Goal: Register for event/course

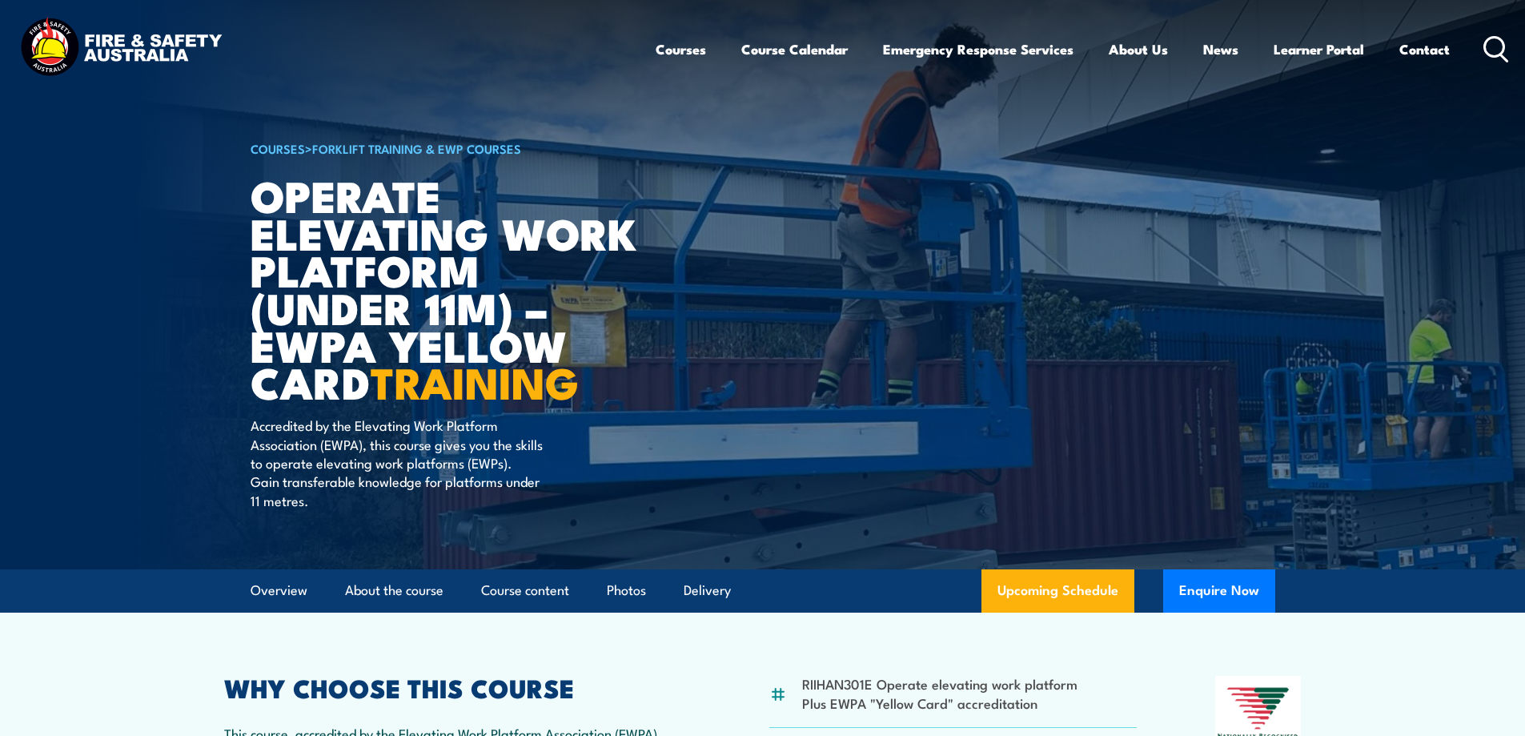
click at [283, 271] on h1 "Operate Elevating Work Platform (under 11m) – EWPA Yellow Card TRAINING" at bounding box center [449, 288] width 396 height 224
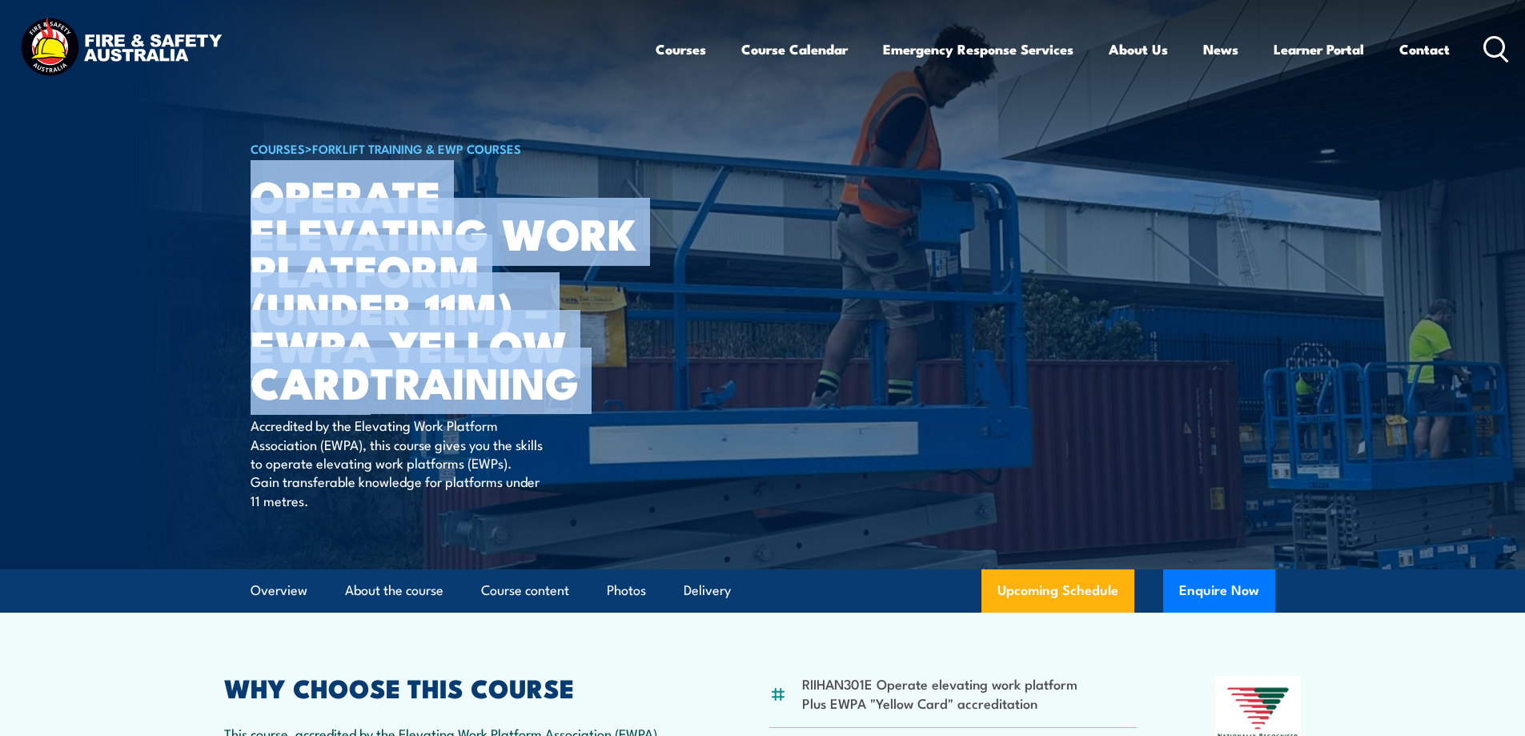
click at [283, 271] on h1 "Operate Elevating Work Platform (under 11m) – EWPA Yellow Card TRAINING" at bounding box center [449, 288] width 396 height 224
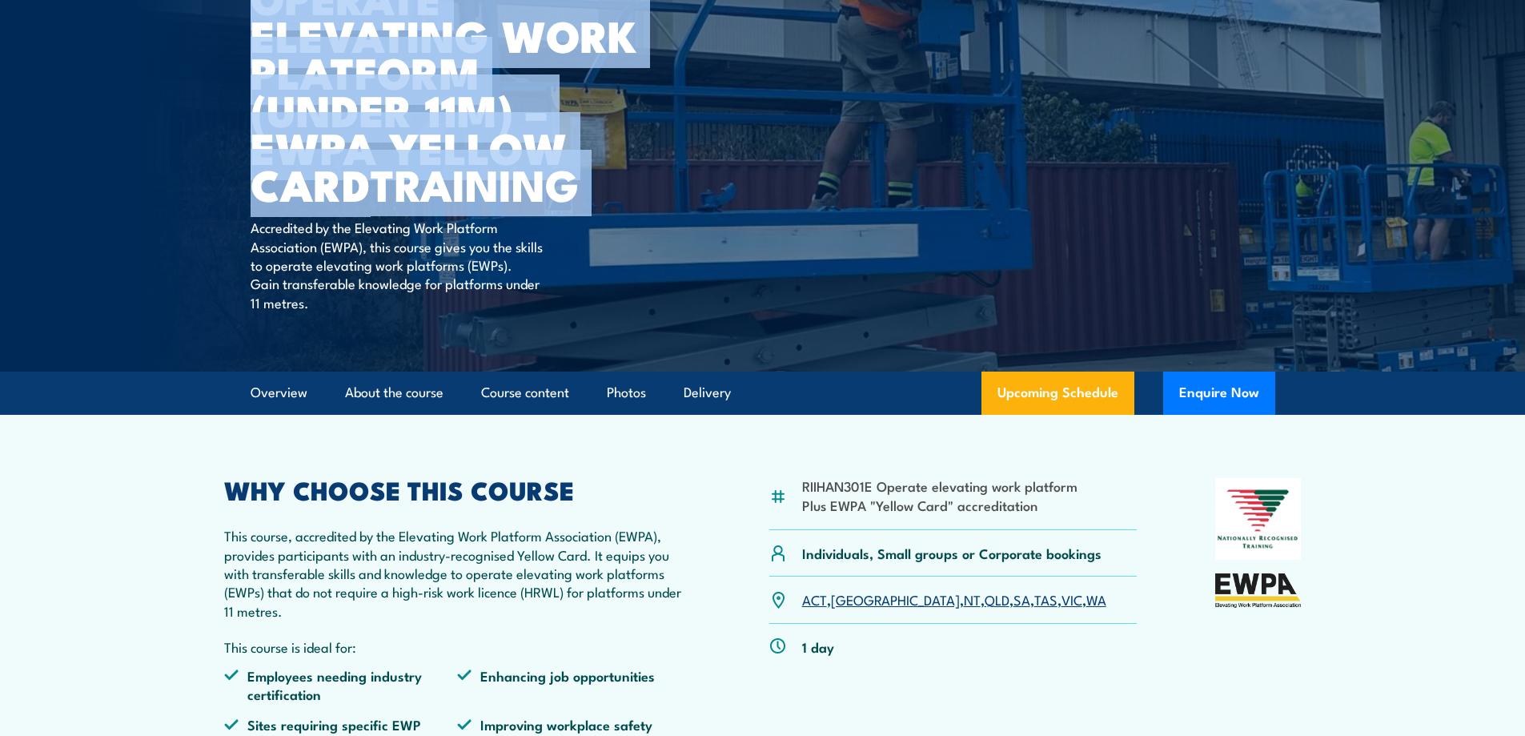
scroll to position [480, 0]
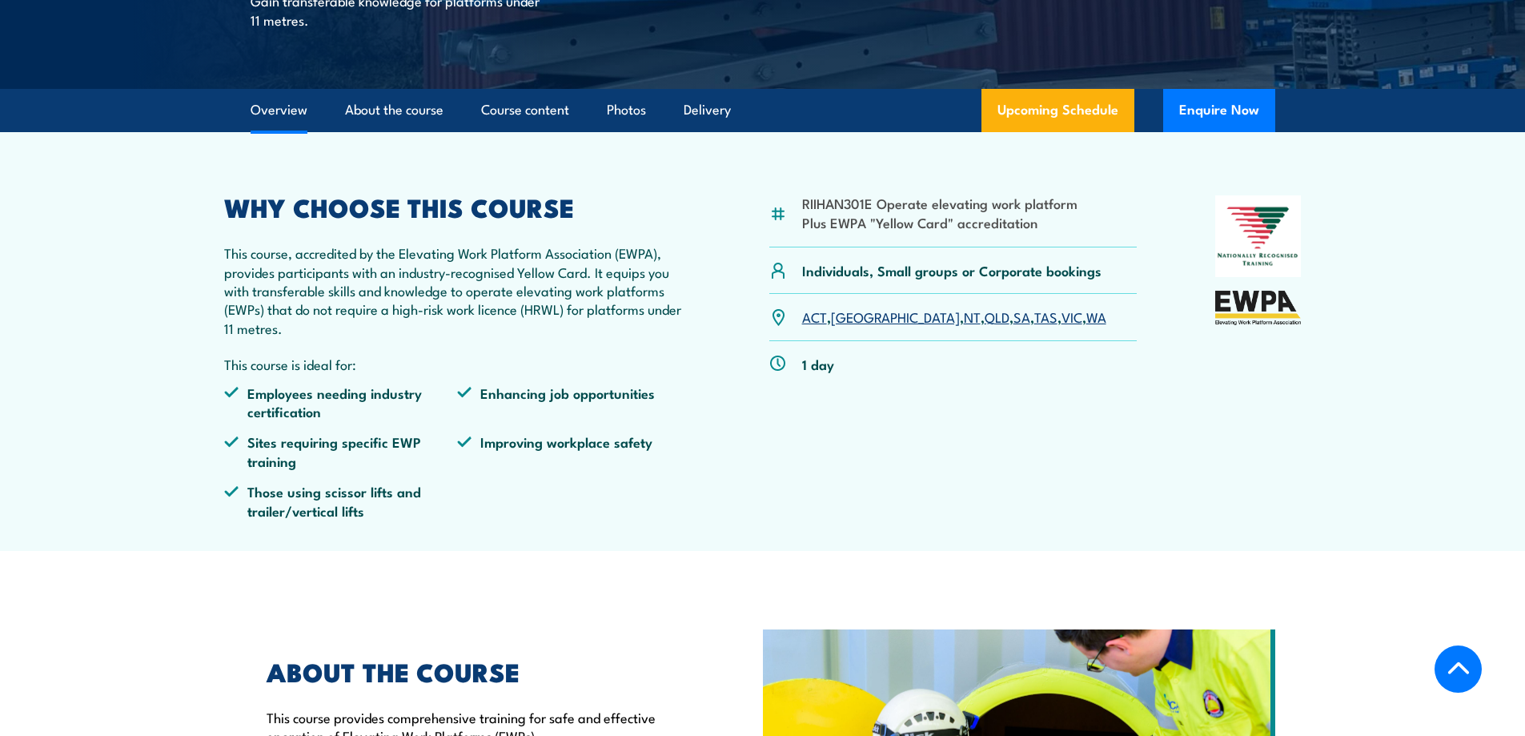
click at [858, 322] on link "[GEOGRAPHIC_DATA]" at bounding box center [895, 316] width 129 height 19
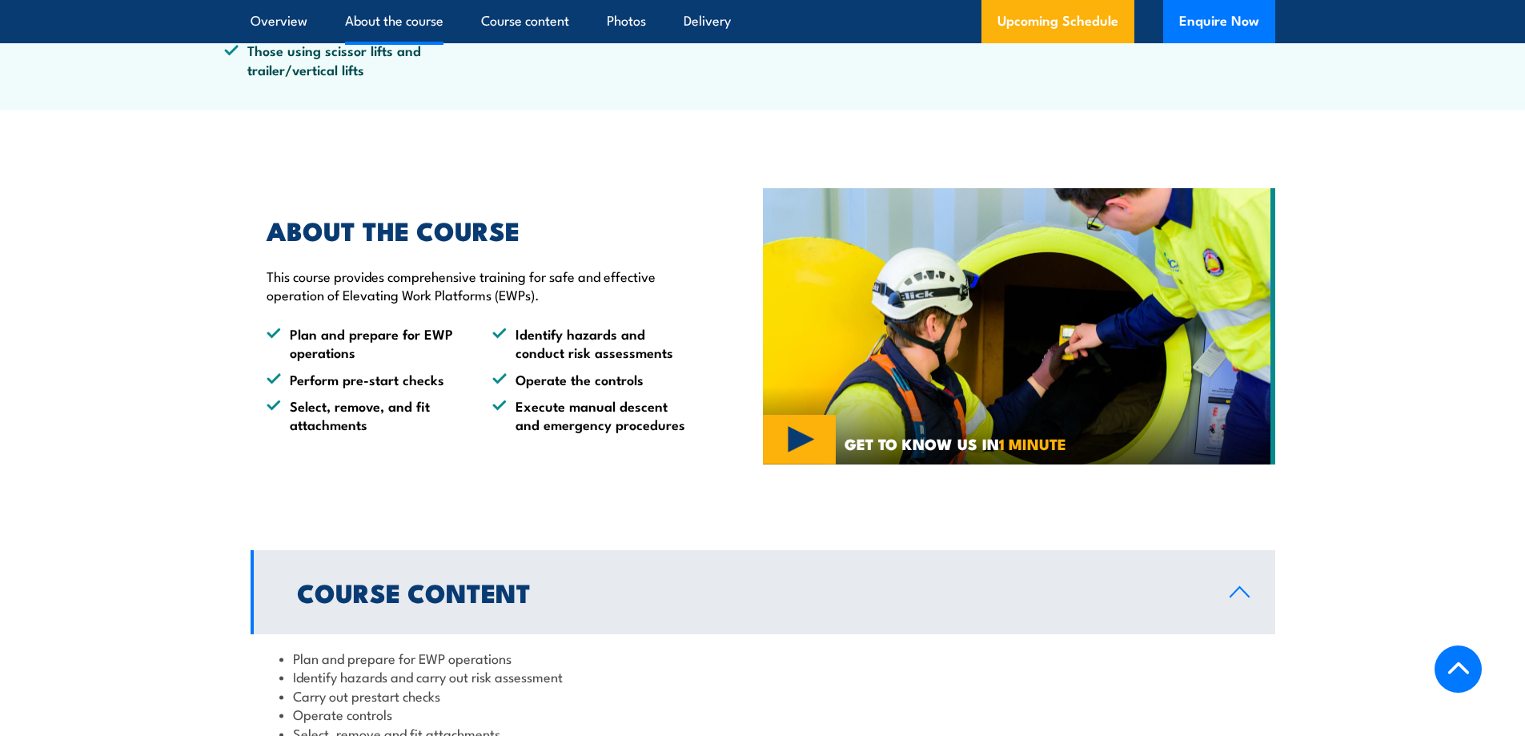
scroll to position [961, 0]
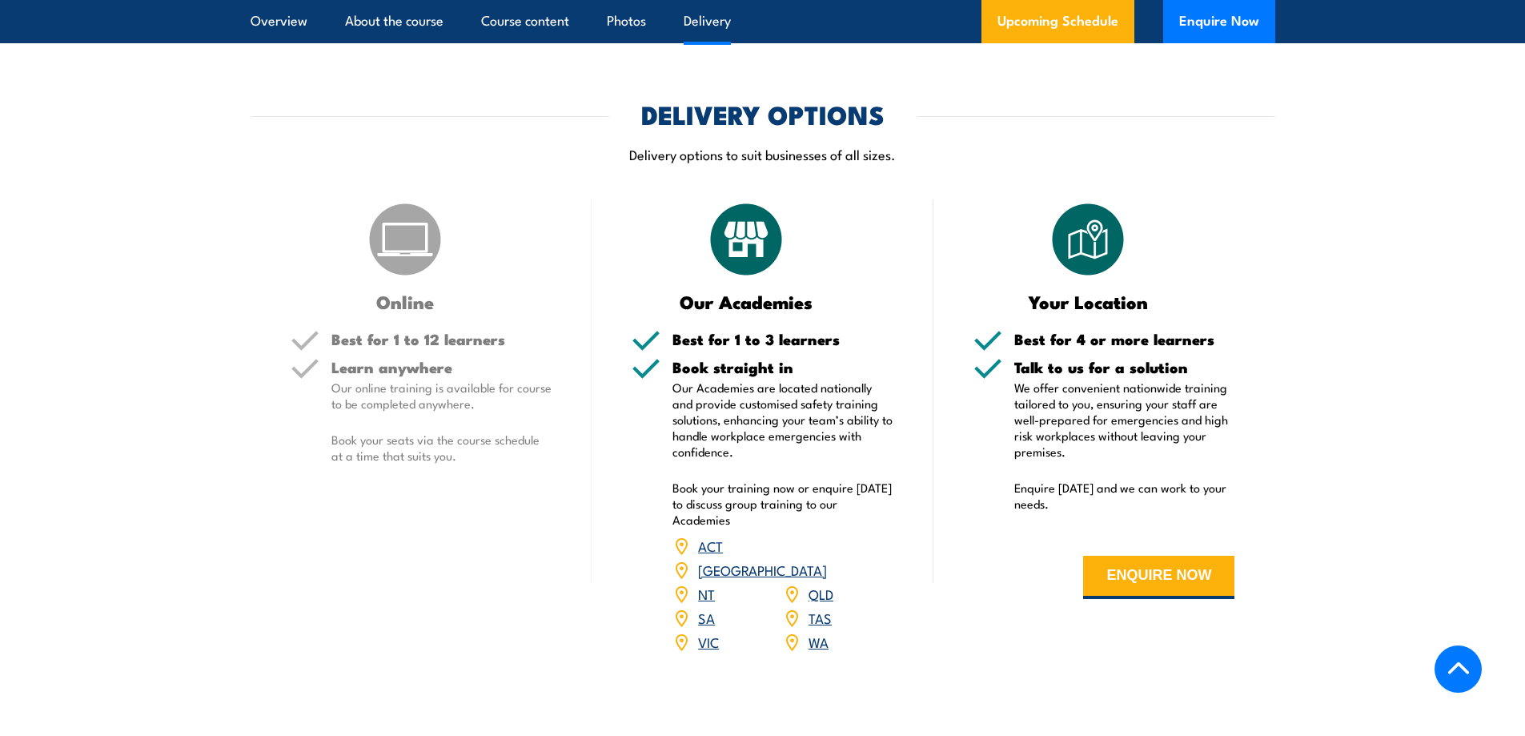
scroll to position [1875, 0]
click at [752, 341] on h5 "Best for 1 to 3 learners" at bounding box center [783, 339] width 221 height 15
click at [733, 444] on p "Our Academies are located nationally and provide customised safety training sol…" at bounding box center [783, 420] width 221 height 80
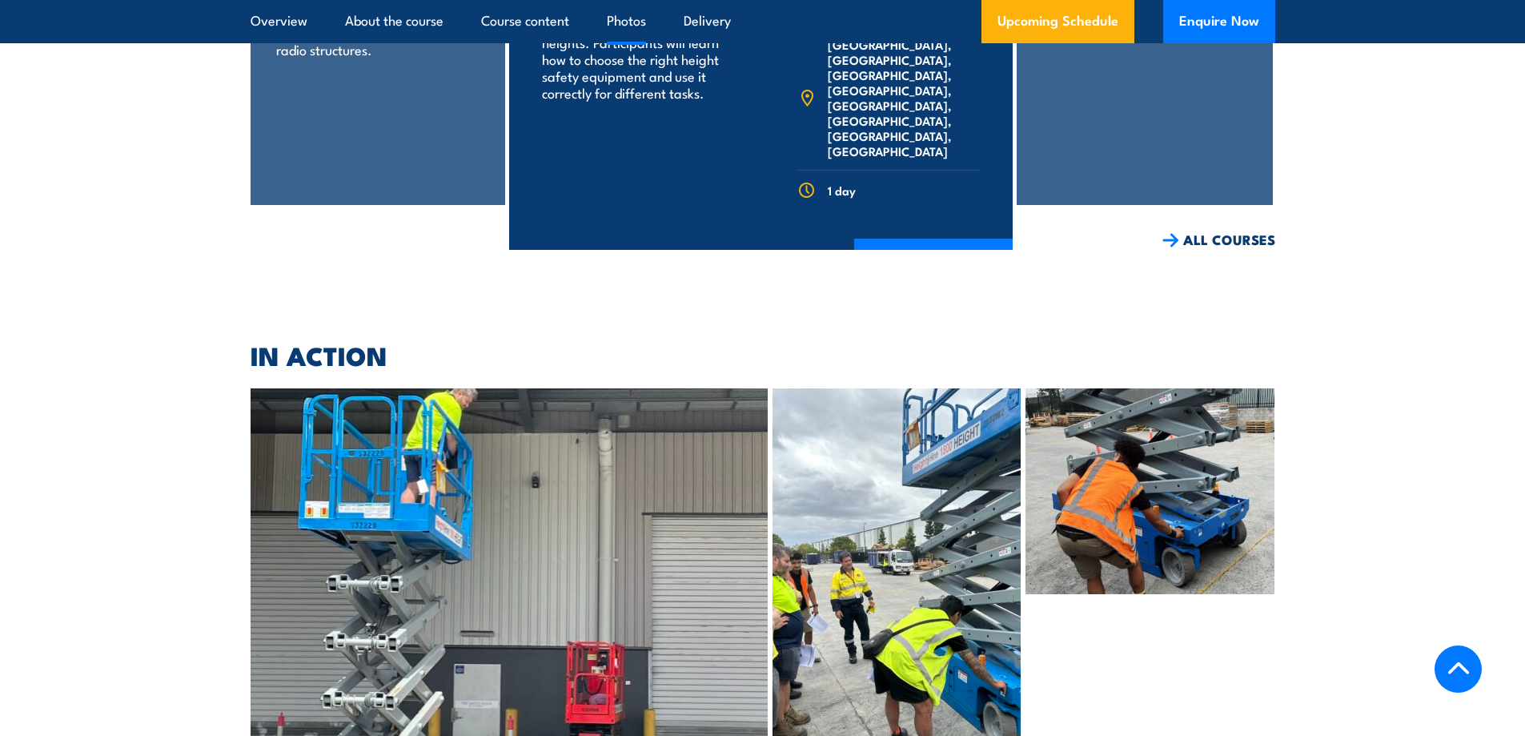
scroll to position [3637, 0]
